Goal: Transaction & Acquisition: Obtain resource

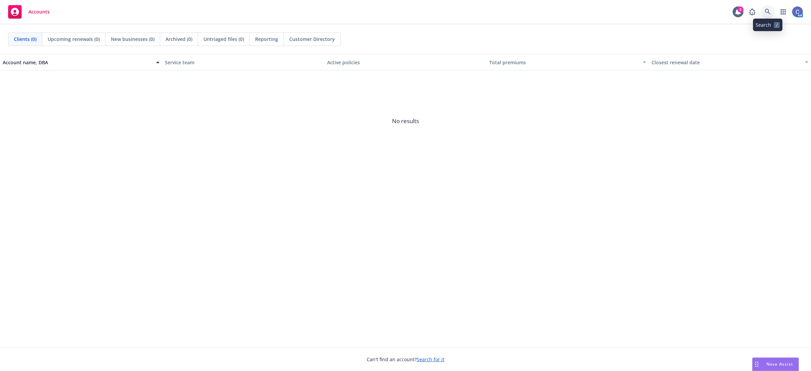
click at [773, 16] on link at bounding box center [768, 12] width 14 height 14
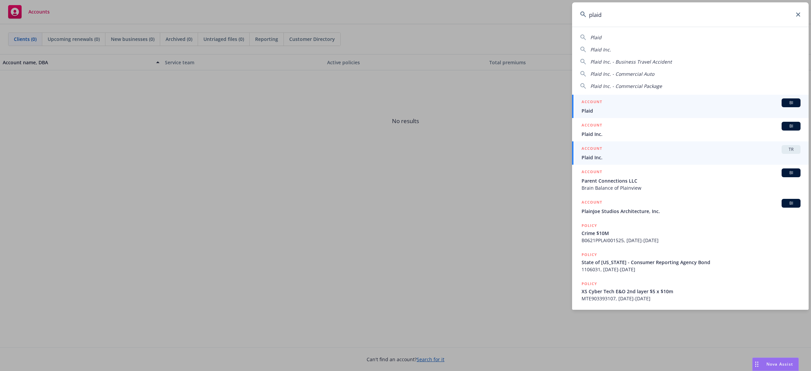
type input "plaid"
click at [668, 155] on span "Plaid Inc." at bounding box center [691, 157] width 219 height 7
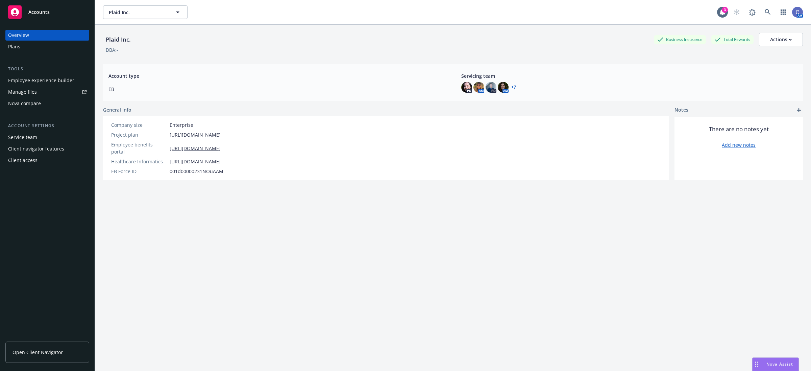
click at [25, 91] on div "Manage files" at bounding box center [22, 92] width 29 height 11
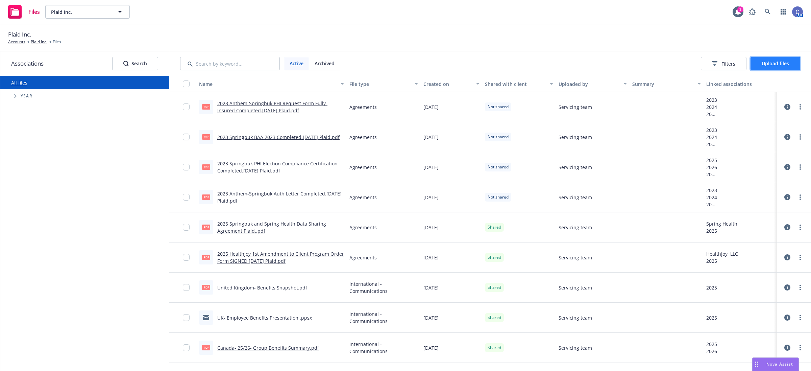
click at [781, 67] on button "Upload files" at bounding box center [776, 64] width 50 height 14
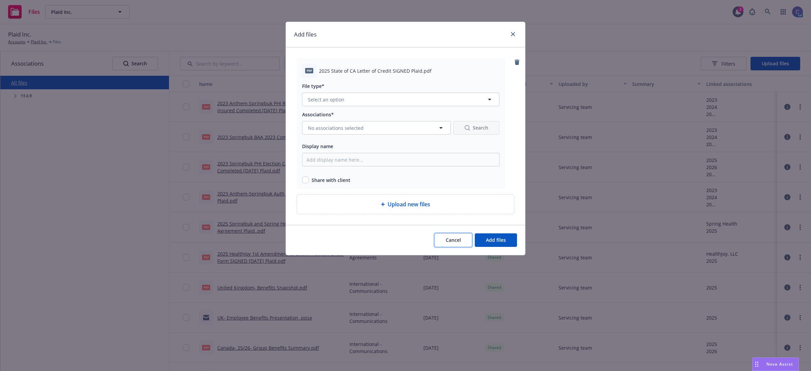
click at [456, 243] on span "Cancel" at bounding box center [453, 240] width 15 height 6
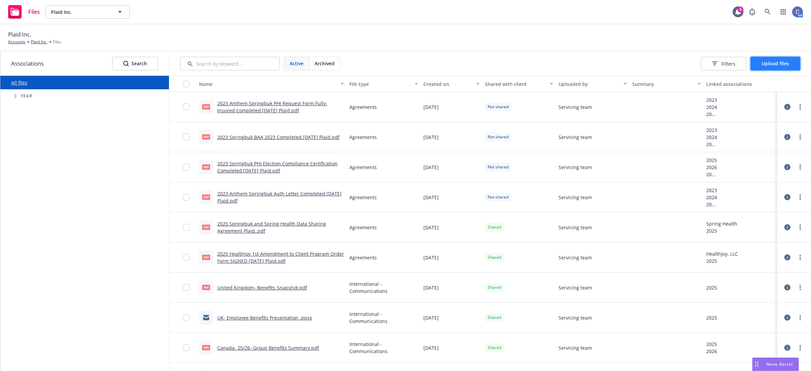
click at [763, 68] on button "Upload files" at bounding box center [776, 64] width 50 height 14
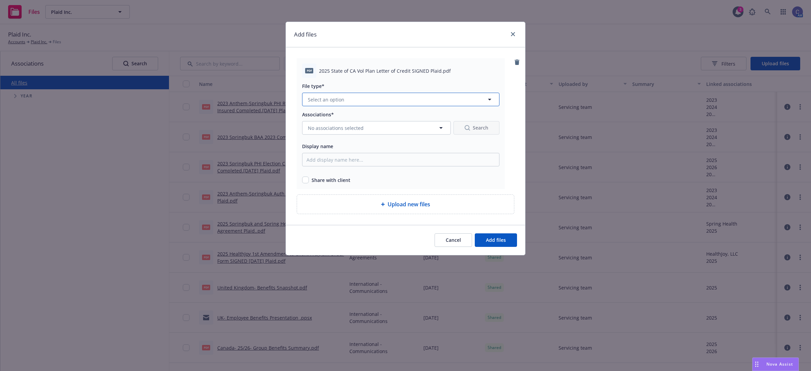
click at [384, 102] on button "Select an option" at bounding box center [400, 100] width 197 height 14
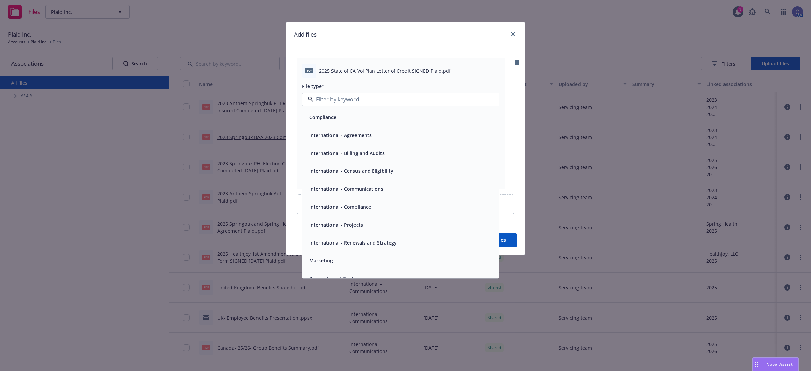
scroll to position [117, 0]
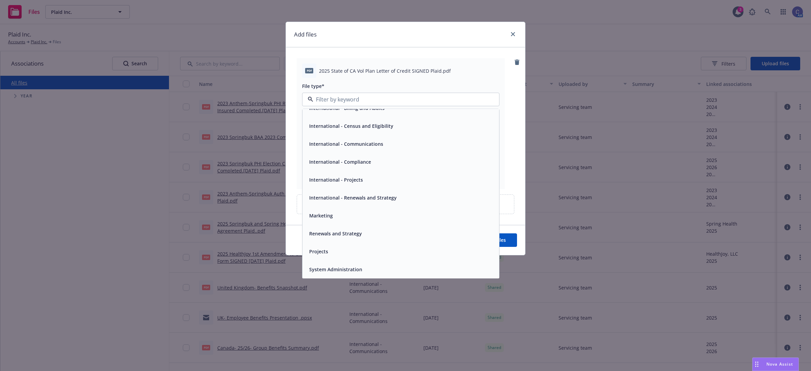
click at [347, 232] on span "Renewals and Strategy" at bounding box center [335, 233] width 53 height 7
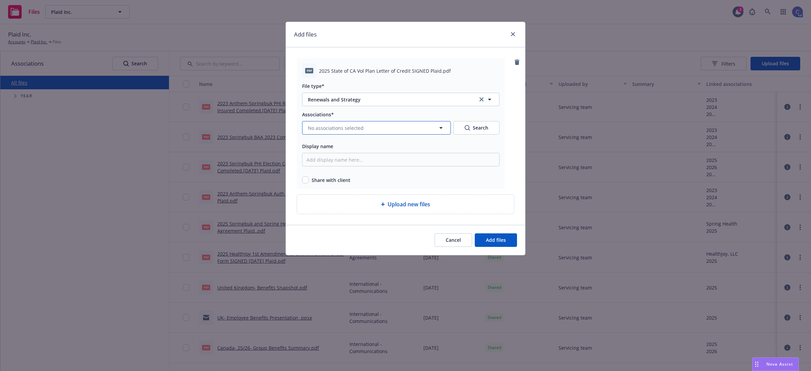
click at [386, 131] on button "No associations selected" at bounding box center [376, 128] width 149 height 14
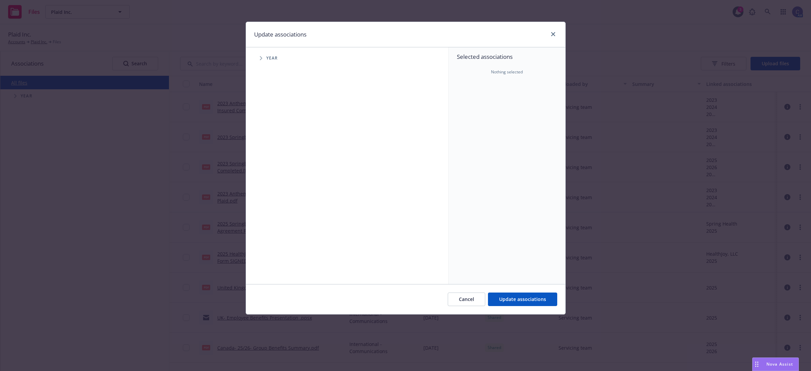
click at [261, 60] on icon "Tree Example" at bounding box center [261, 58] width 3 height 4
click at [269, 152] on icon "Tree Example" at bounding box center [269, 151] width 3 height 4
click at [276, 166] on span "Tree Example" at bounding box center [277, 165] width 11 height 11
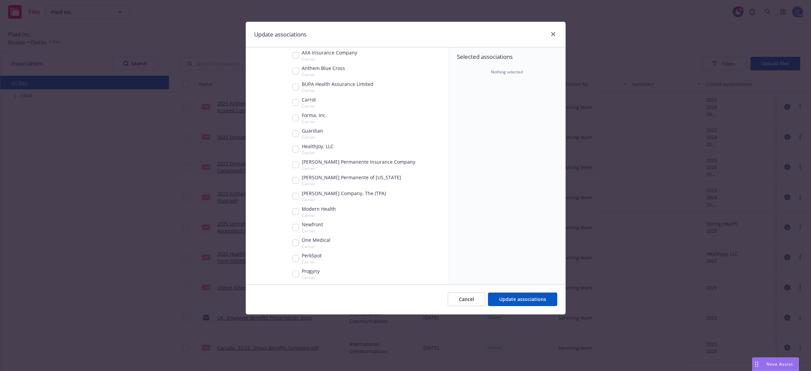
scroll to position [127, 0]
click at [295, 194] on input "Tree Example" at bounding box center [295, 193] width 7 height 7
checkbox input "true"
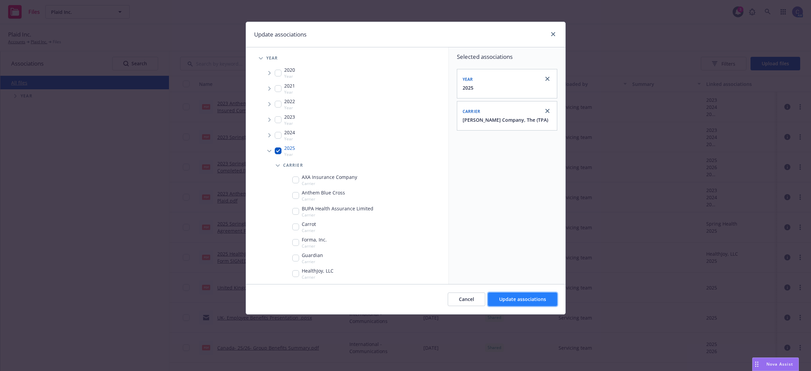
click at [512, 298] on span "Update associations" at bounding box center [522, 299] width 47 height 6
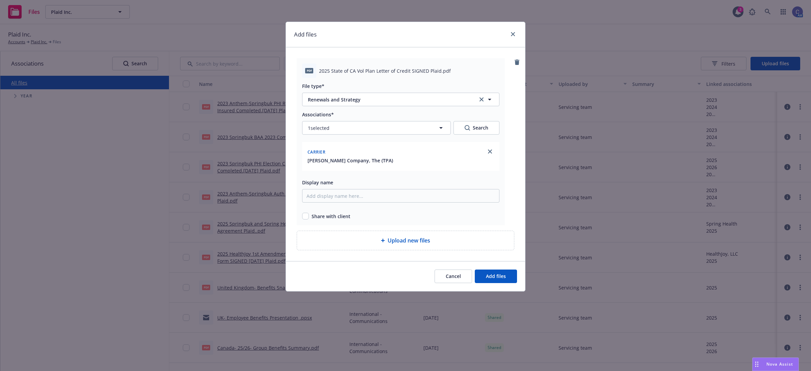
click at [312, 216] on span "Share with client" at bounding box center [331, 216] width 39 height 7
click at [305, 215] on input "checkbox" at bounding box center [305, 216] width 7 height 7
checkbox input "true"
click at [508, 276] on button "Add files" at bounding box center [496, 276] width 42 height 14
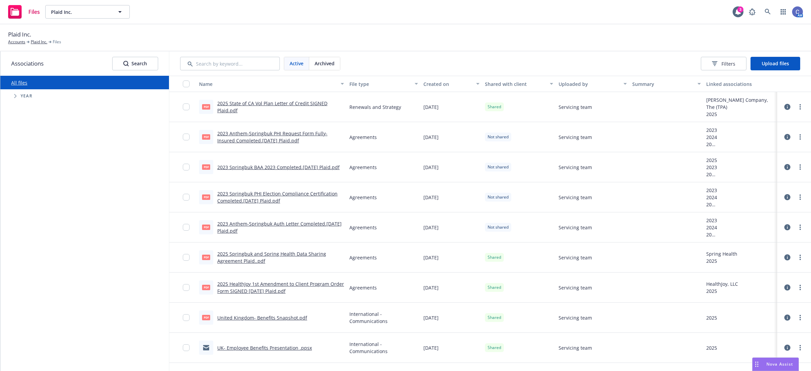
click at [236, 104] on link "2025 State of CA Vol Plan Letter of Credit SIGNED Plaid.pdf" at bounding box center [272, 107] width 110 height 14
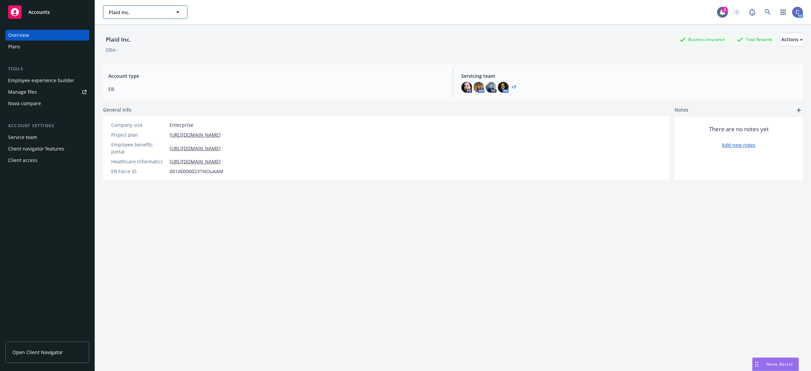
click at [162, 12] on span "Plaid Inc." at bounding box center [138, 12] width 58 height 7
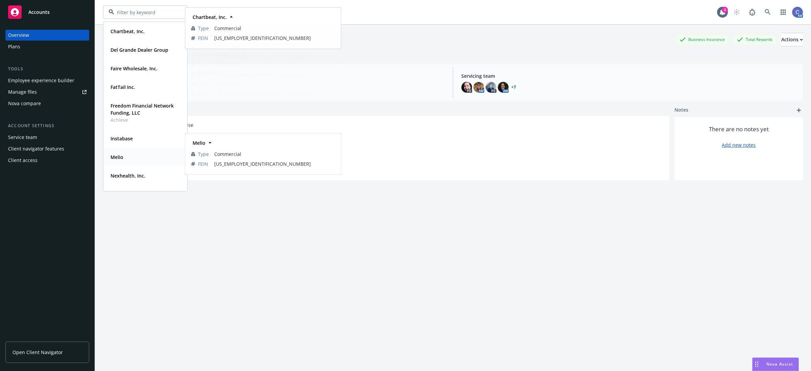
scroll to position [145, 0]
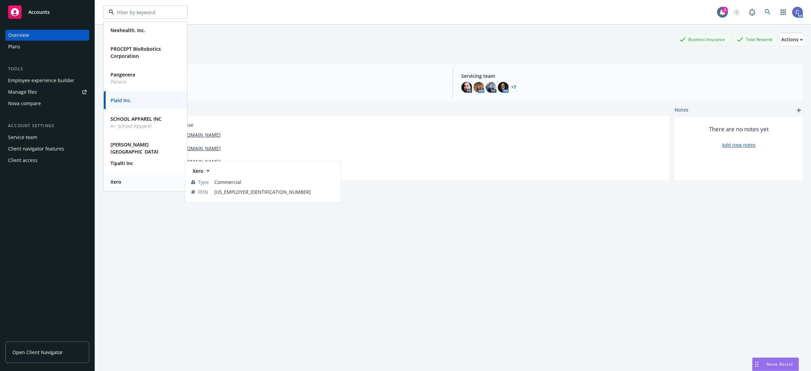
click at [113, 182] on strong "Xero" at bounding box center [116, 181] width 11 height 6
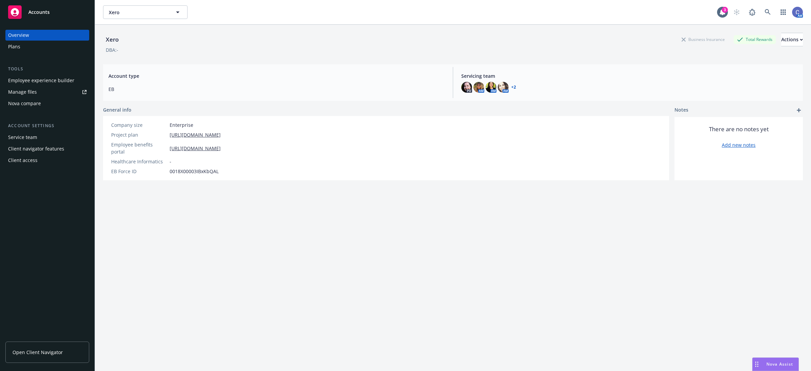
click at [22, 92] on div "Manage files" at bounding box center [22, 92] width 29 height 11
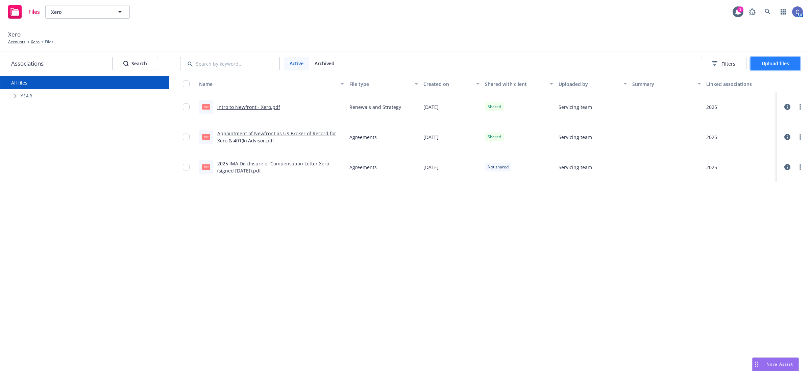
click at [779, 61] on span "Upload files" at bounding box center [775, 63] width 27 height 6
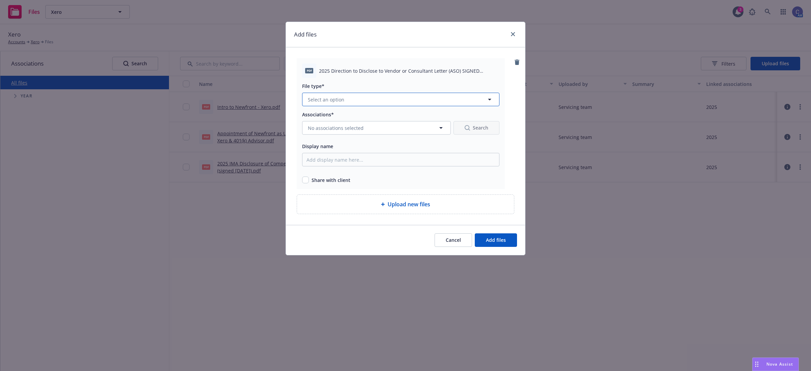
click at [394, 97] on button "Select an option" at bounding box center [400, 100] width 197 height 14
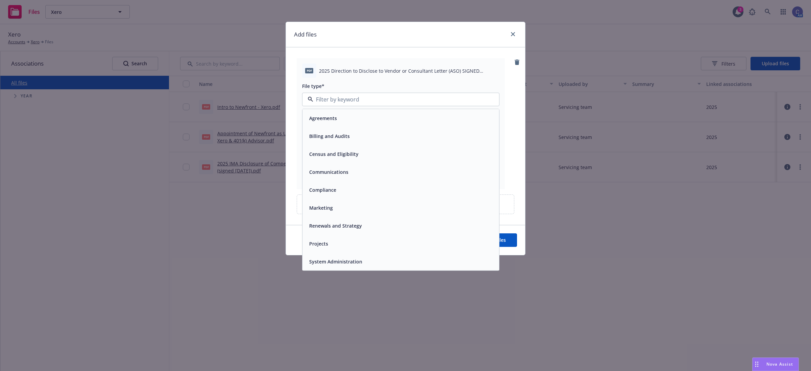
click at [350, 121] on div "Agreements" at bounding box center [401, 118] width 189 height 10
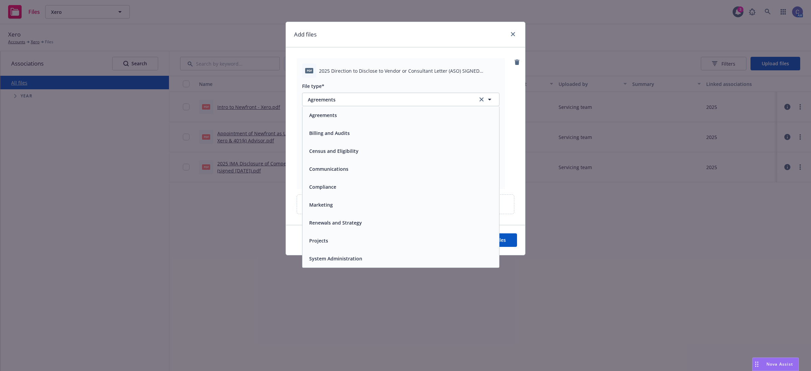
click at [347, 124] on button "No associations selected" at bounding box center [376, 128] width 149 height 14
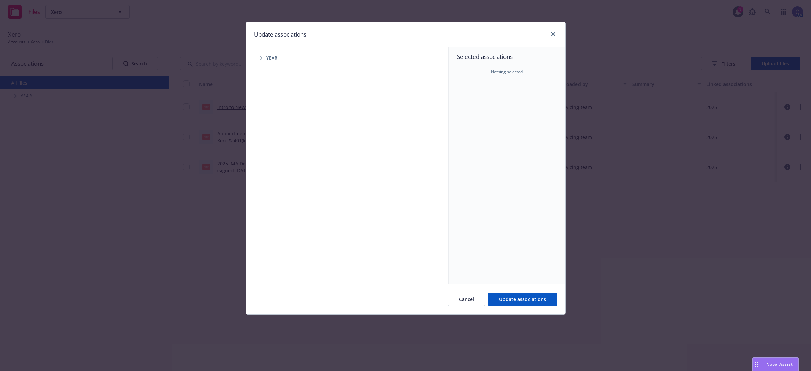
click at [261, 61] on span "Tree Example" at bounding box center [261, 58] width 11 height 11
click at [280, 150] on input "Tree Example" at bounding box center [278, 150] width 7 height 7
checkbox input "true"
click at [531, 299] on span "Update associations" at bounding box center [522, 299] width 47 height 6
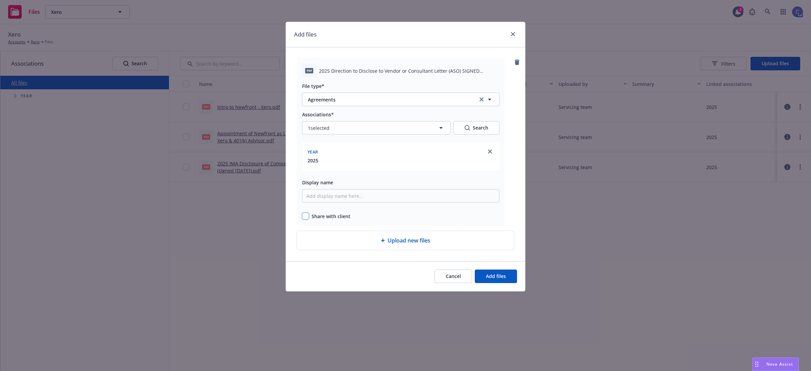
click at [306, 215] on input "checkbox" at bounding box center [305, 216] width 7 height 7
checkbox input "true"
click at [506, 276] on button "Add files" at bounding box center [496, 276] width 42 height 14
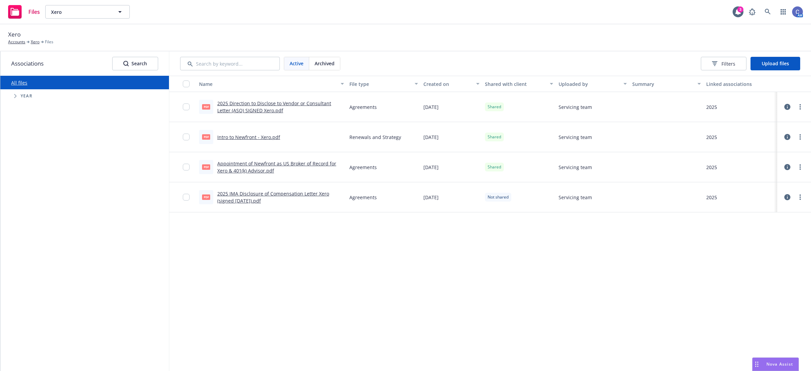
click at [522, 264] on div "Name File type Created on Shared with client Uploaded by Summary Linked associa…" at bounding box center [490, 223] width 642 height 295
click at [786, 69] on button "Upload files" at bounding box center [776, 64] width 50 height 14
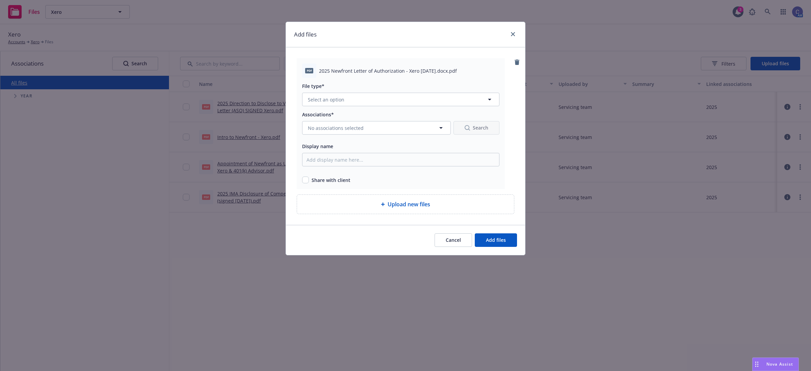
click at [359, 106] on div "pdf 2025 Newfront Letter of Authorization - Xero 7.16.2025.docx.pdf File type* …" at bounding box center [401, 123] width 208 height 131
click at [362, 99] on button "Select an option" at bounding box center [400, 100] width 197 height 14
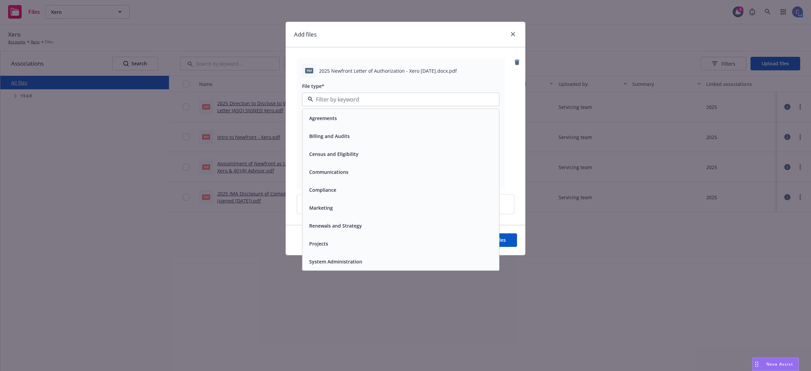
click at [331, 122] on div "Agreements" at bounding box center [323, 118] width 32 height 10
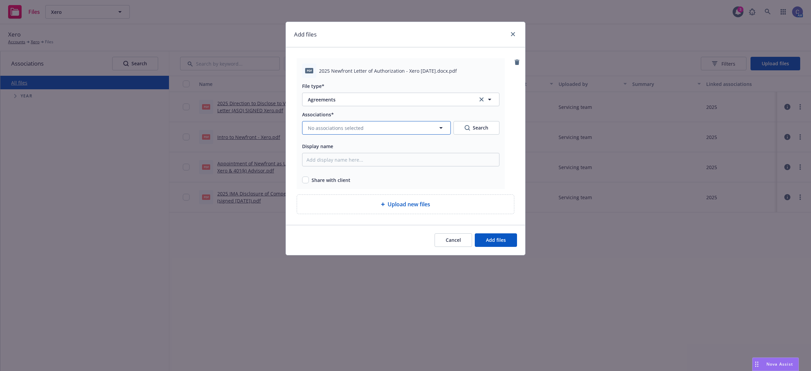
click at [330, 125] on span "No associations selected" at bounding box center [336, 127] width 56 height 7
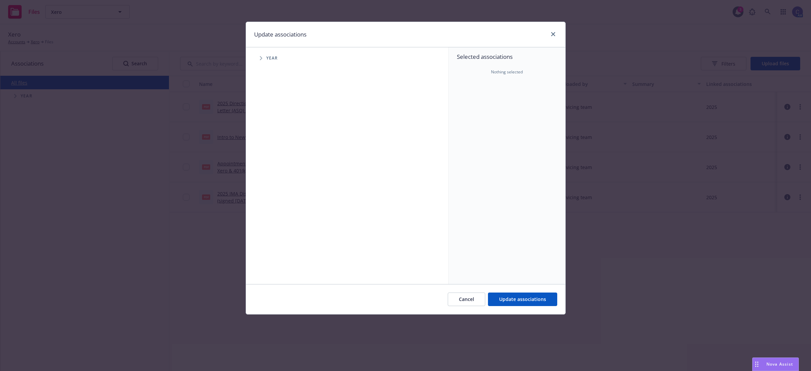
click at [257, 58] on span "Tree Example" at bounding box center [261, 58] width 11 height 11
click at [279, 150] on input "Tree Example" at bounding box center [278, 150] width 7 height 7
checkbox input "true"
click at [517, 299] on span "Update associations" at bounding box center [522, 299] width 47 height 6
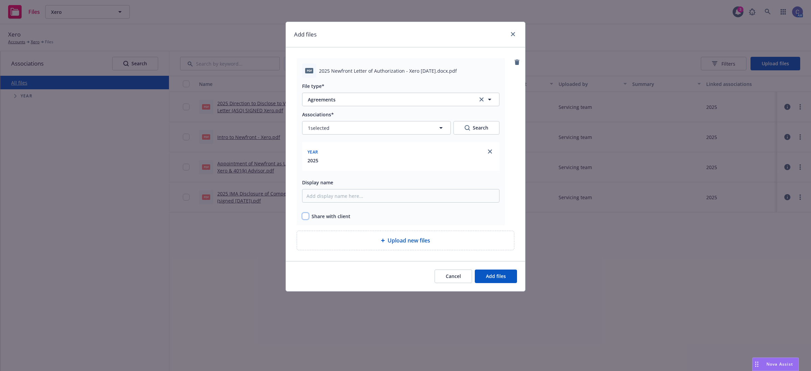
click at [308, 217] on input "checkbox" at bounding box center [305, 216] width 7 height 7
checkbox input "true"
click at [506, 278] on button "Add files" at bounding box center [496, 276] width 42 height 14
